Goal: Task Accomplishment & Management: Manage account settings

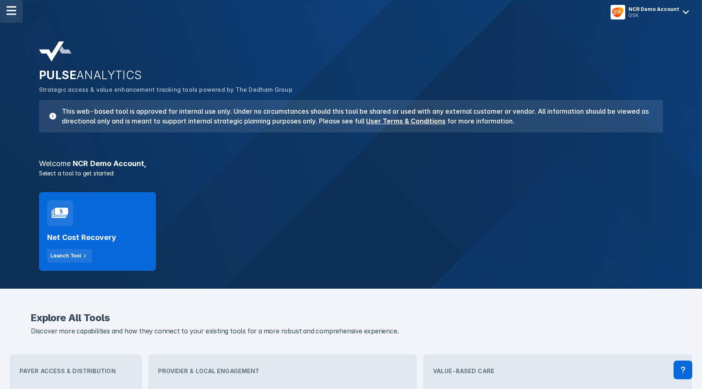
click at [17, 8] on div at bounding box center [11, 11] width 23 height 23
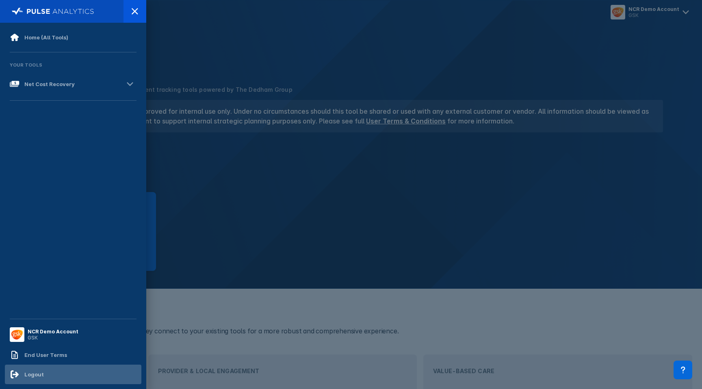
click at [38, 379] on div "Logout" at bounding box center [27, 375] width 34 height 10
